Goal: Task Accomplishment & Management: Use online tool/utility

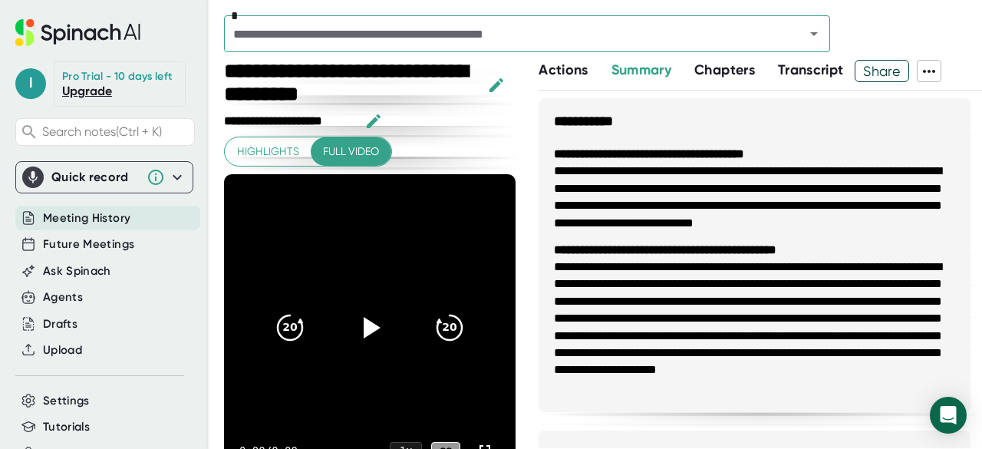
scroll to position [1653, 0]
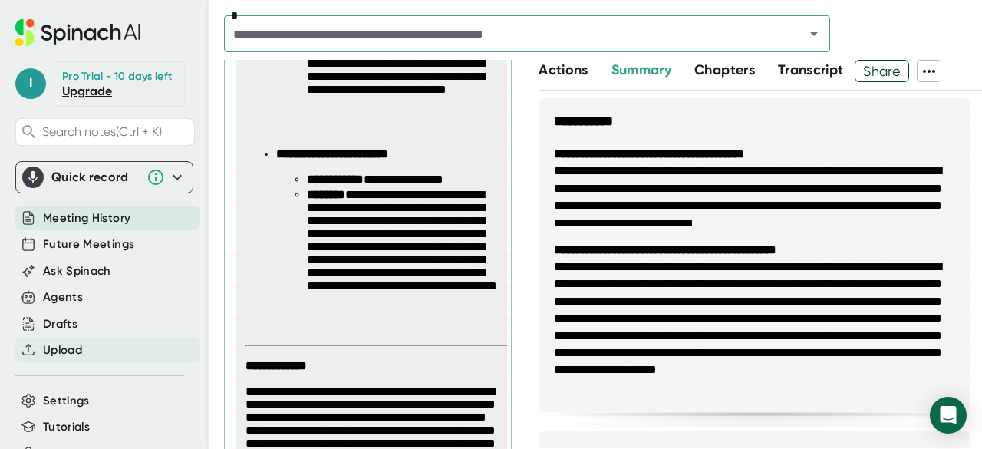
click at [80, 359] on span "Upload" at bounding box center [62, 351] width 39 height 18
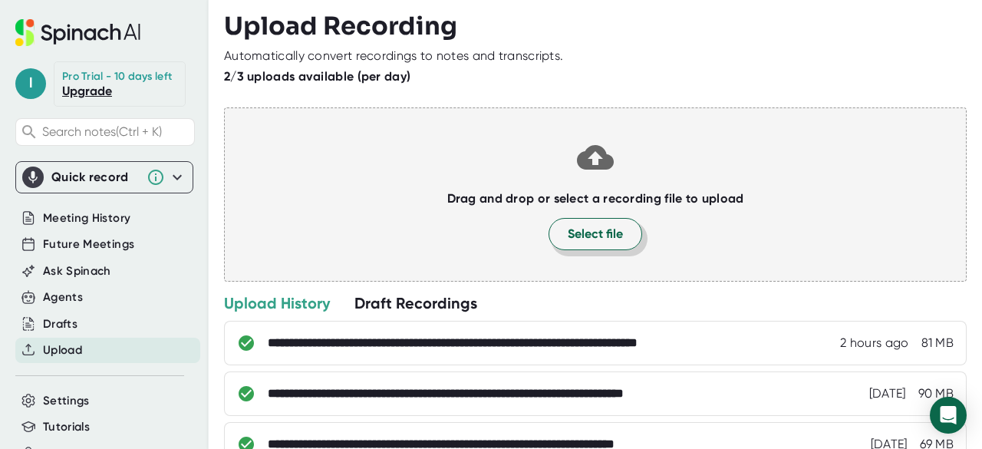
click at [599, 231] on span "Select file" at bounding box center [595, 234] width 55 height 18
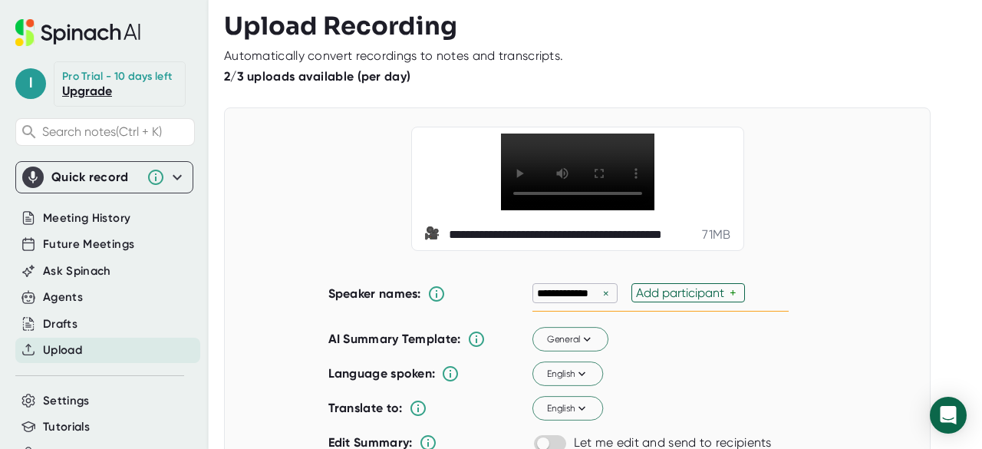
click at [599, 301] on div "×" at bounding box center [606, 293] width 14 height 15
click at [598, 300] on div "Add participant" at bounding box center [584, 293] width 94 height 15
type input "[PERSON_NAME]"
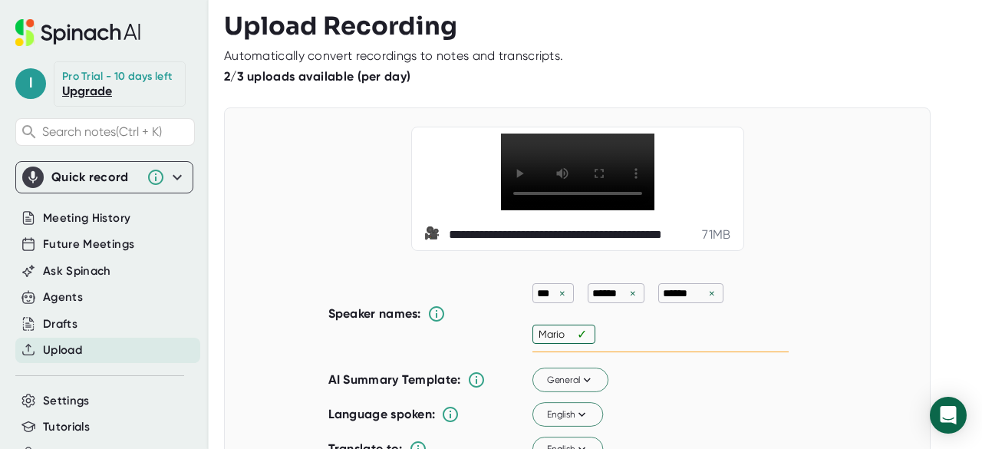
type input "[PERSON_NAME]"
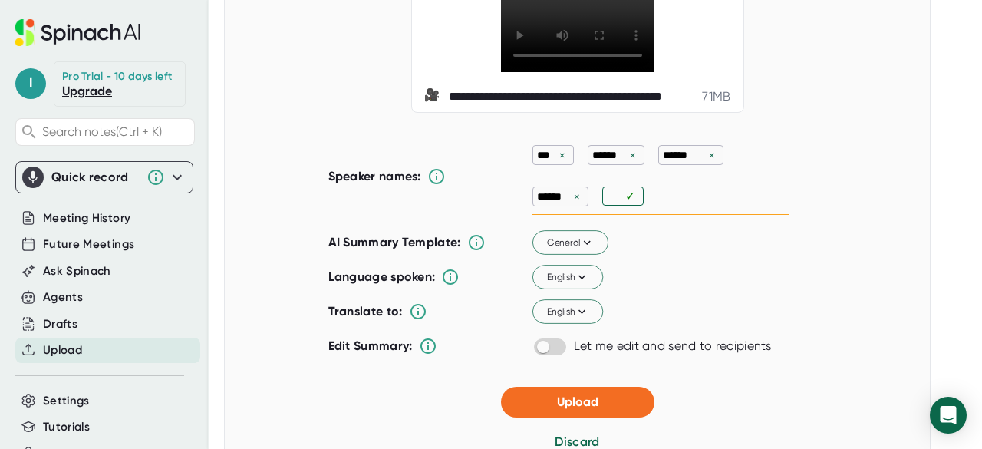
scroll to position [141, 0]
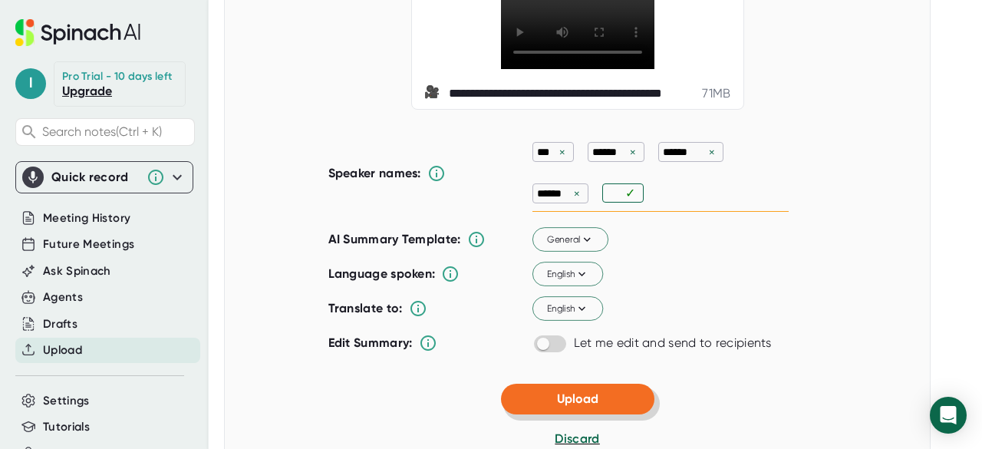
click at [540, 414] on button "Upload" at bounding box center [578, 399] width 154 height 31
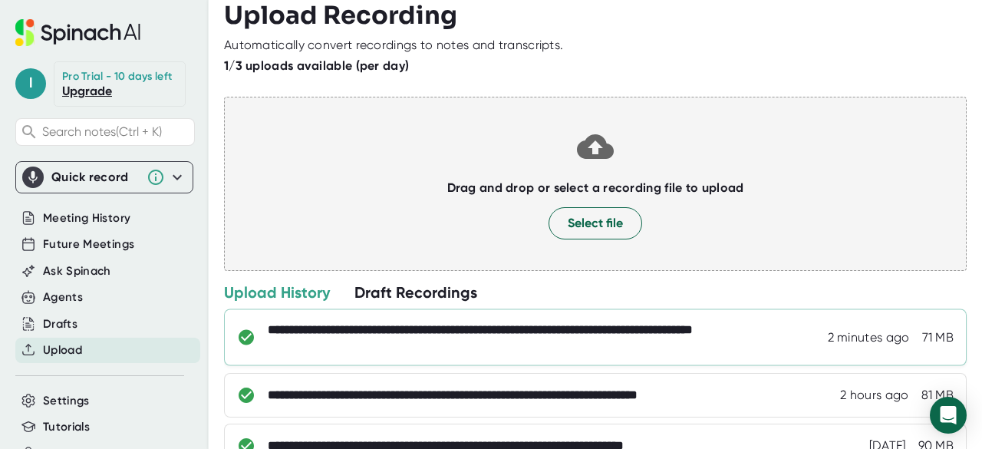
click at [345, 348] on div "**********" at bounding box center [546, 337] width 556 height 31
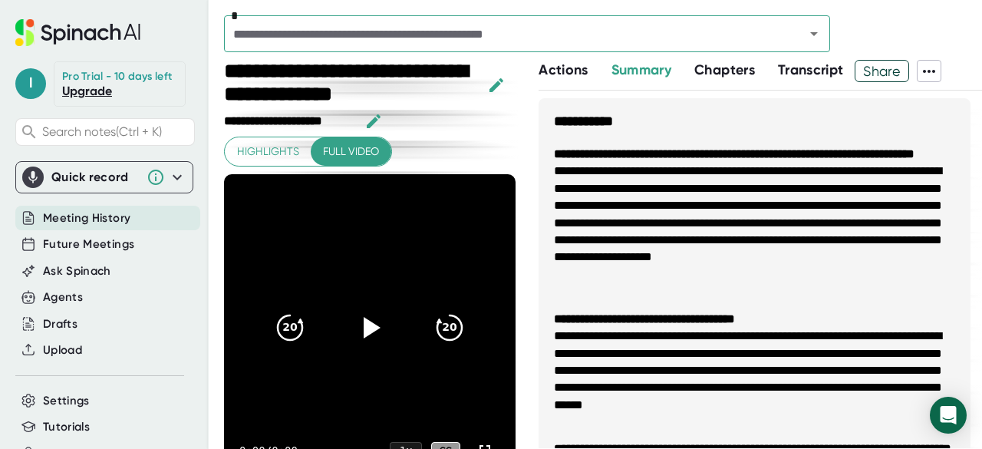
click at [582, 71] on span "Actions" at bounding box center [563, 69] width 49 height 17
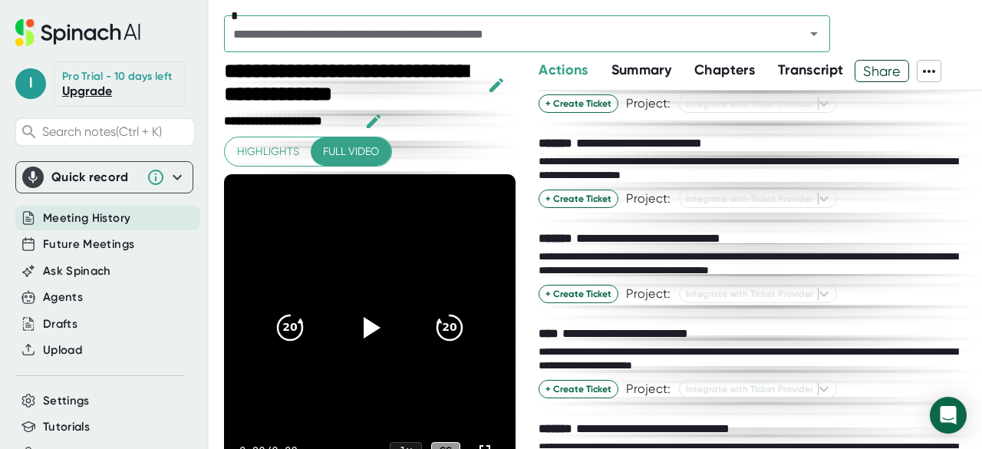
scroll to position [48, 0]
